Goal: Task Accomplishment & Management: Manage account settings

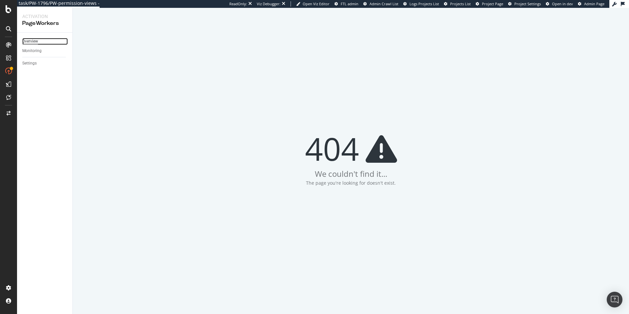
click at [29, 40] on div "Overview" at bounding box center [30, 41] width 16 height 7
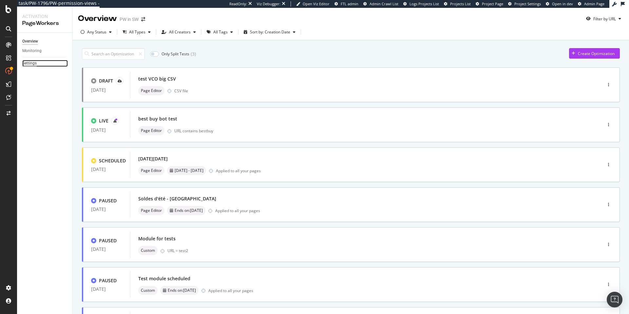
click at [24, 66] on div "Settings" at bounding box center [29, 63] width 14 height 7
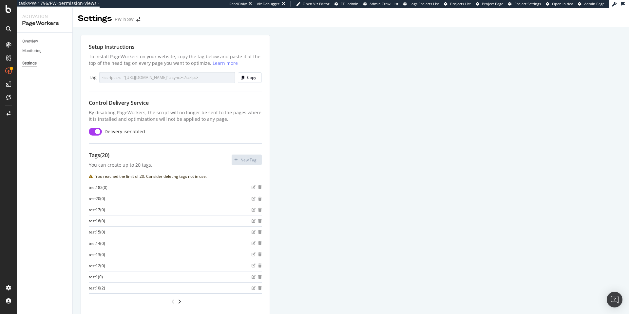
click at [96, 131] on input "checkbox" at bounding box center [95, 132] width 13 height 8
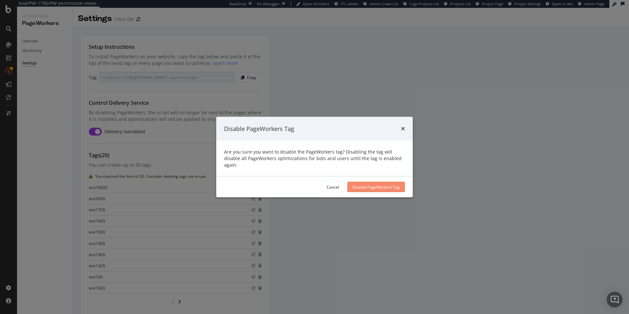
click at [357, 186] on div "Disable PageWorkers Tag" at bounding box center [376, 187] width 47 height 6
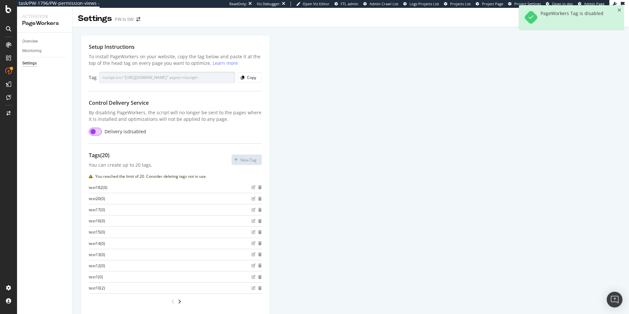
click at [93, 133] on input "checkbox" at bounding box center [95, 132] width 13 height 8
checkbox input "true"
click at [33, 101] on div "SpeedWorkers" at bounding box center [38, 100] width 29 height 7
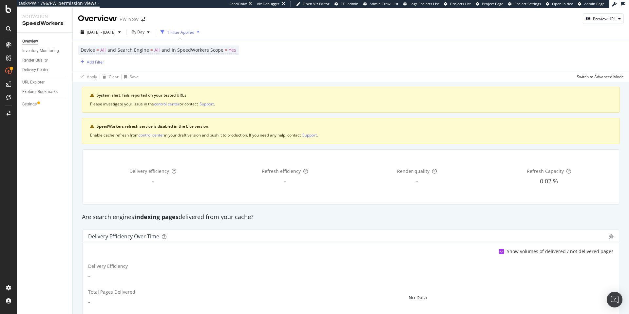
click at [58, 187] on div "Overview Inventory Monitoring Render Quality Delivery Center URL Explorer Explo…" at bounding box center [44, 174] width 55 height 282
click at [34, 106] on div "Settings" at bounding box center [29, 104] width 14 height 7
